Goal: Task Accomplishment & Management: Complete application form

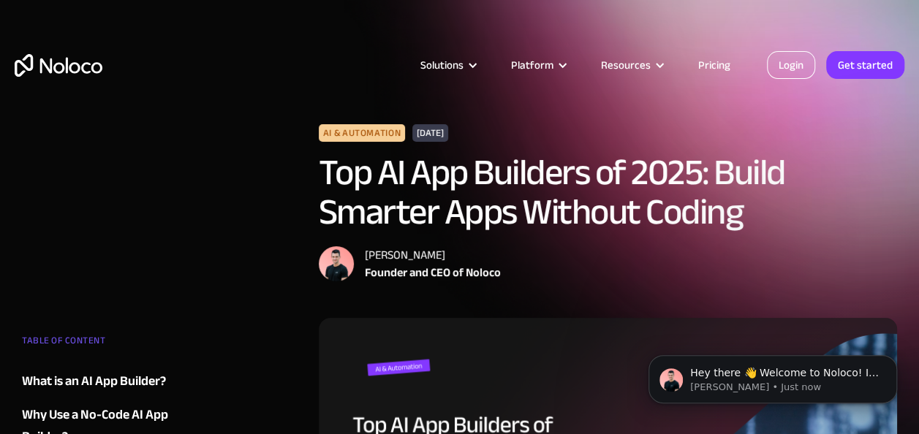
click at [799, 64] on link "Login" at bounding box center [791, 65] width 48 height 28
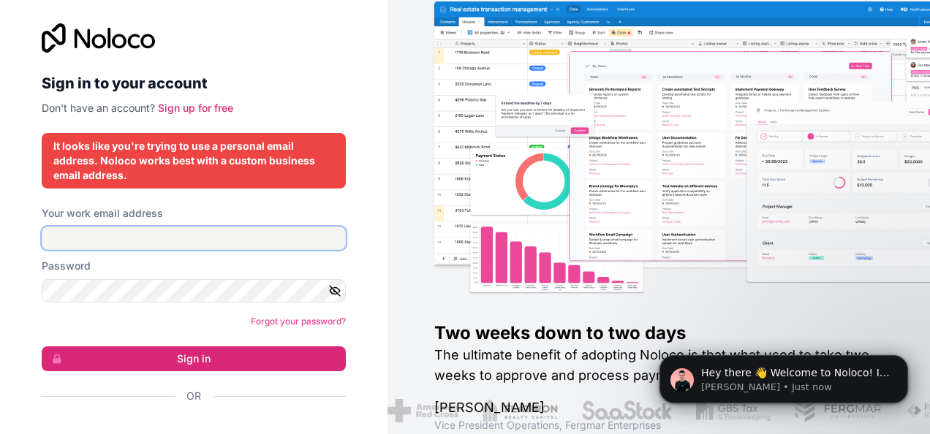
drag, startPoint x: 232, startPoint y: 235, endPoint x: 151, endPoint y: 244, distance: 82.4
type input "p"
